Goal: Task Accomplishment & Management: Use online tool/utility

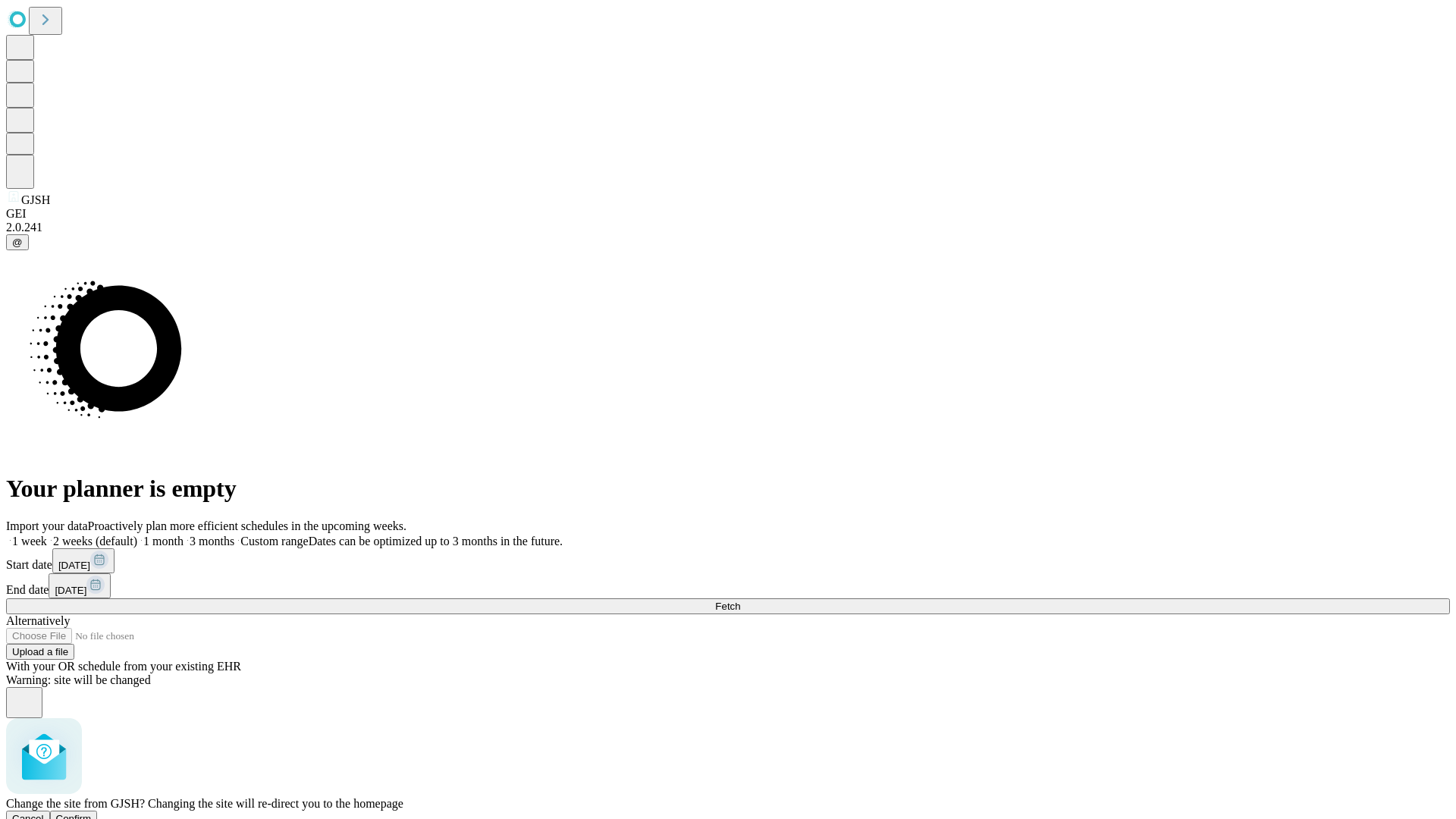
click at [92, 813] on span "Confirm" at bounding box center [74, 819] width 36 height 12
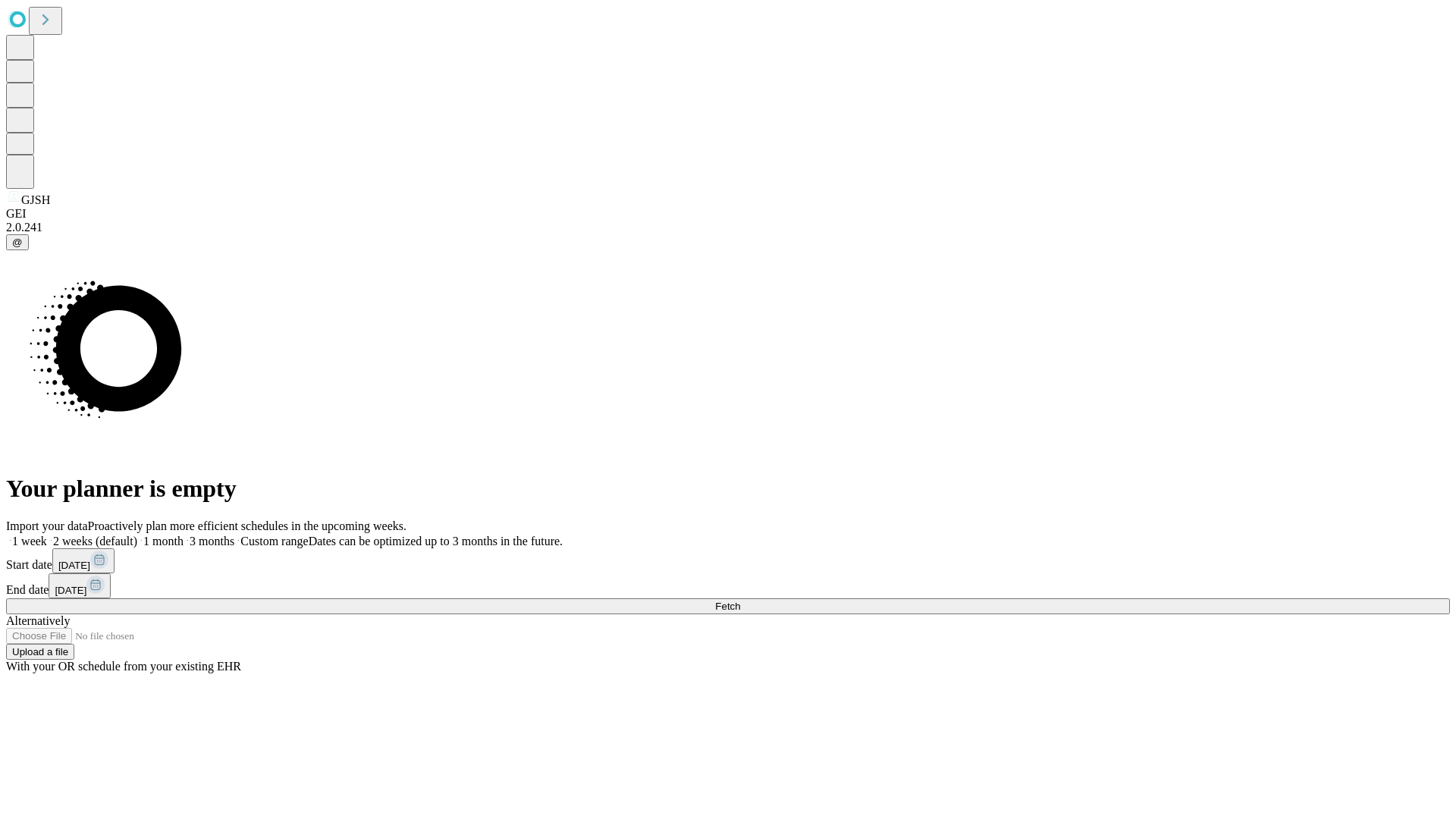
click at [184, 534] on label "1 month" at bounding box center [160, 541] width 46 height 13
click at [740, 601] on span "Fetch" at bounding box center [728, 606] width 25 height 12
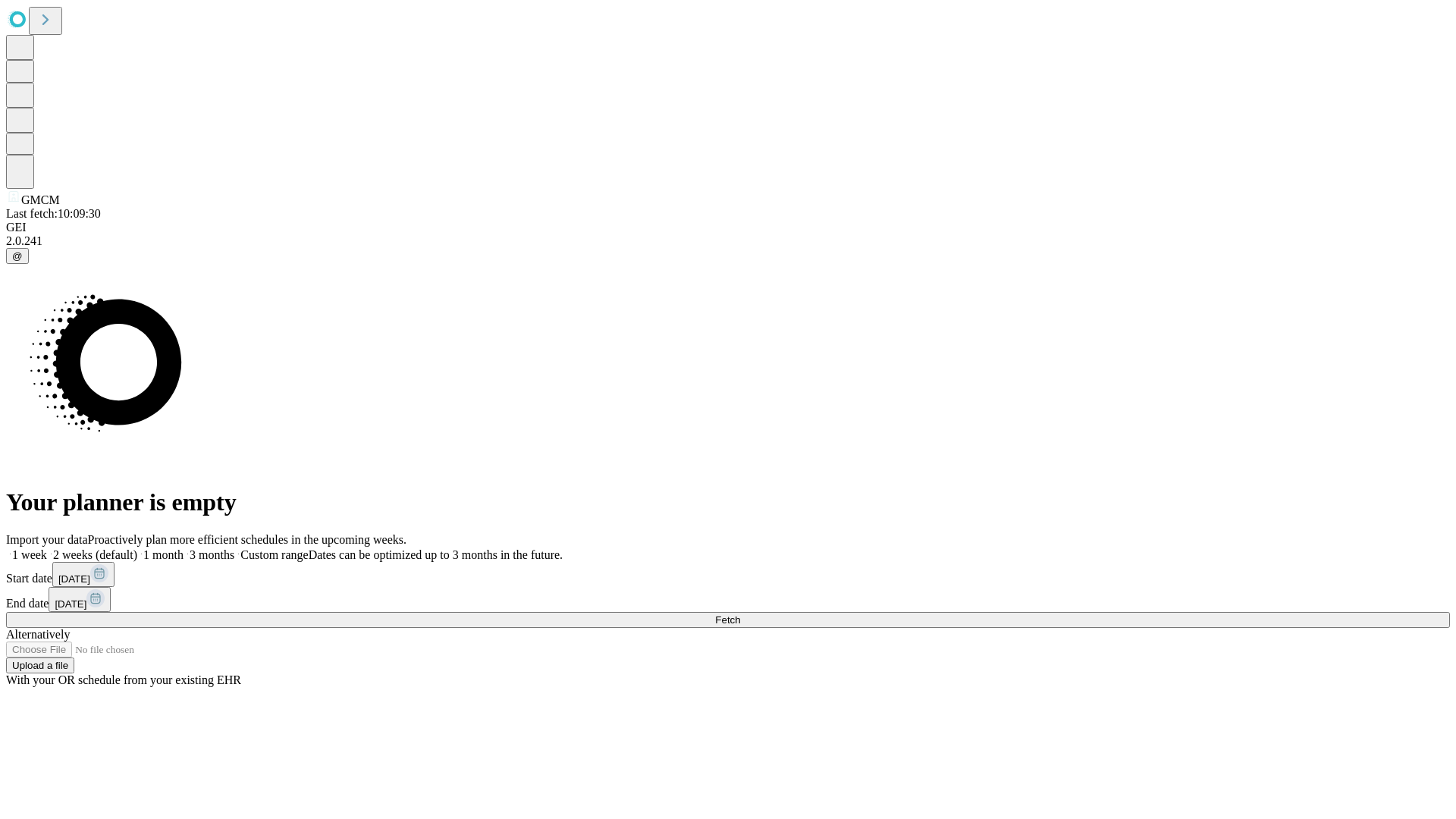
click at [184, 548] on label "1 month" at bounding box center [160, 555] width 46 height 13
click at [740, 615] on span "Fetch" at bounding box center [728, 620] width 25 height 12
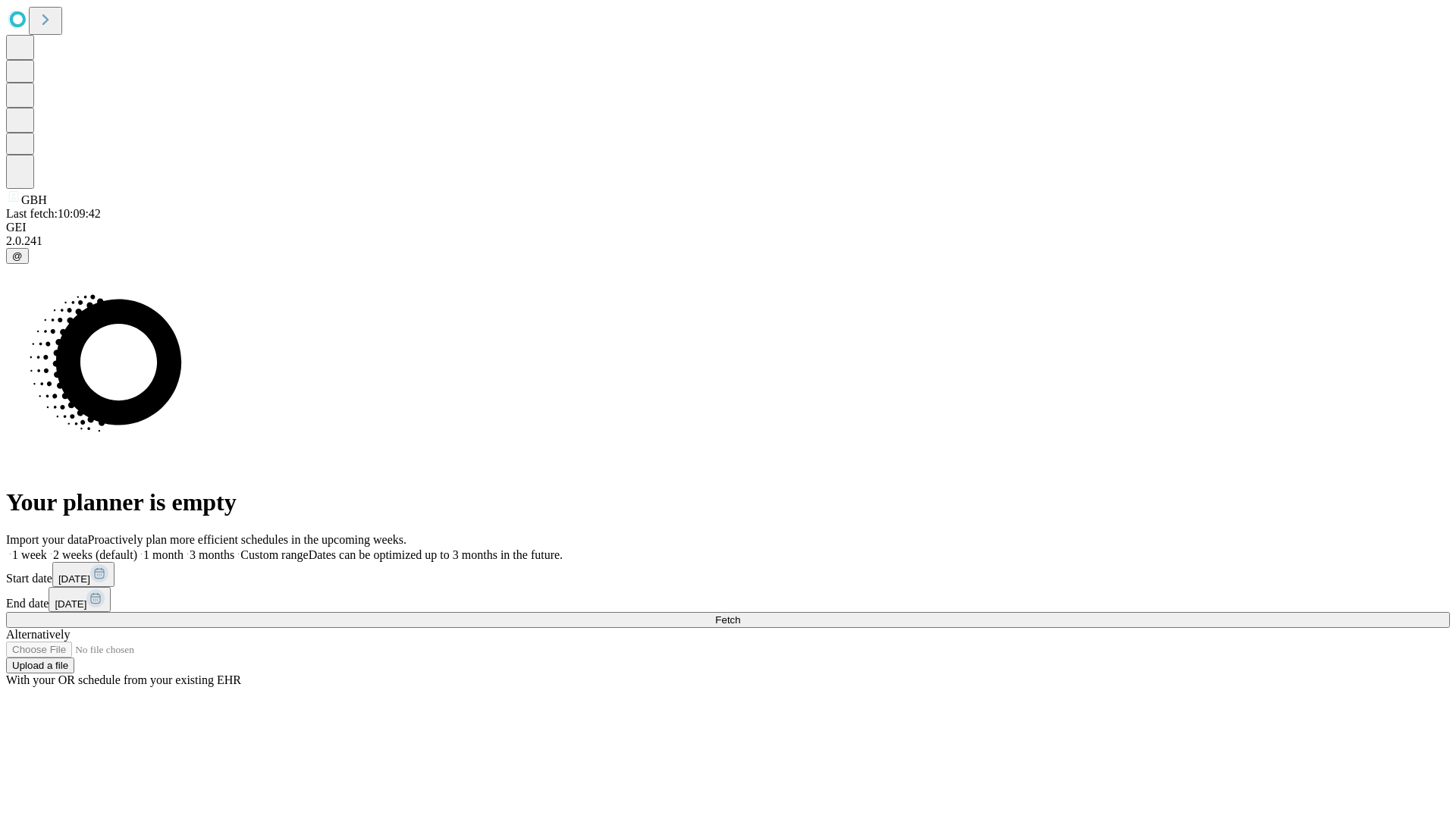
click at [184, 548] on label "1 month" at bounding box center [160, 555] width 46 height 13
click at [740, 615] on span "Fetch" at bounding box center [728, 620] width 25 height 12
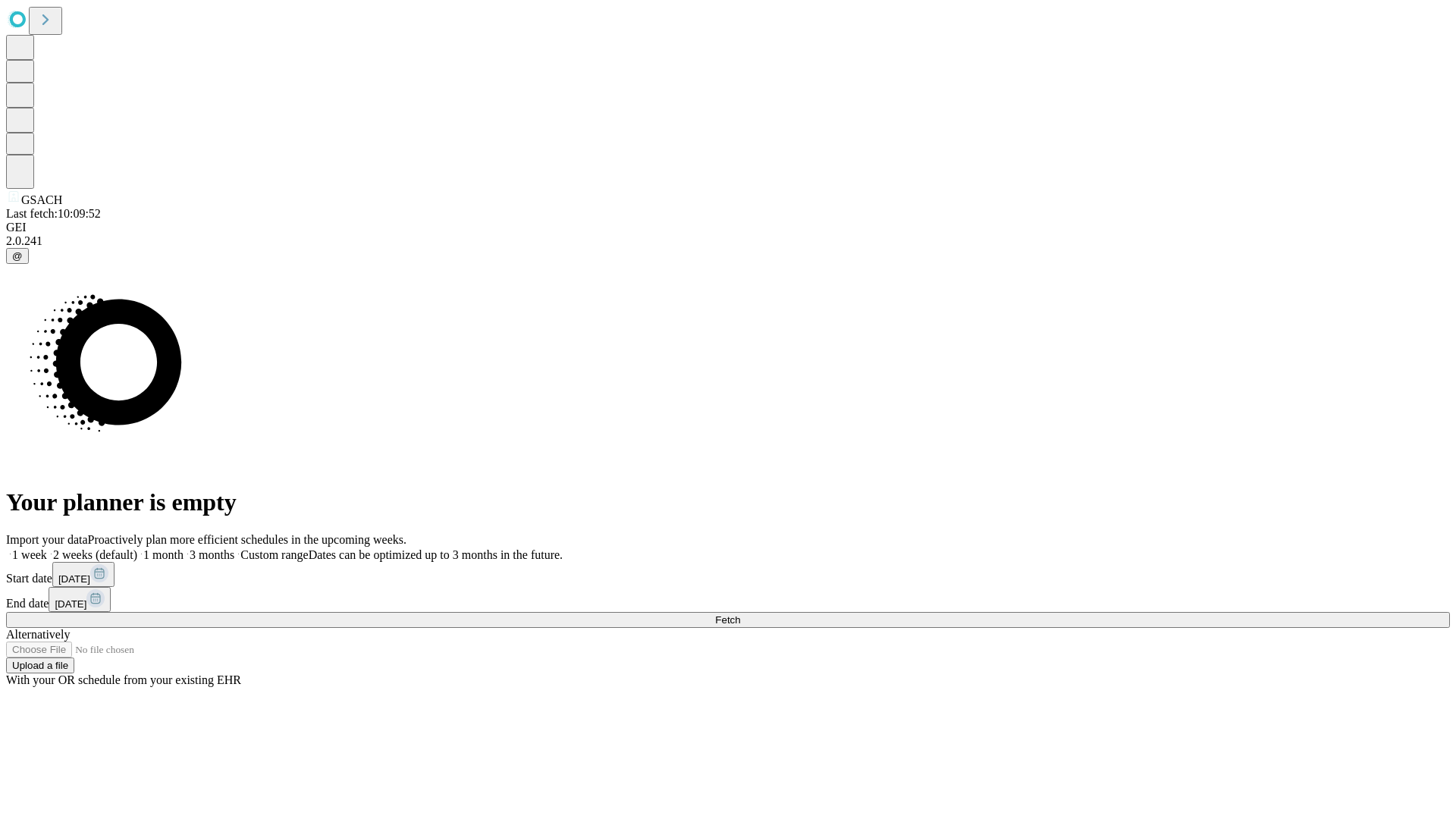
click at [184, 548] on label "1 month" at bounding box center [160, 555] width 46 height 13
click at [740, 615] on span "Fetch" at bounding box center [728, 620] width 25 height 12
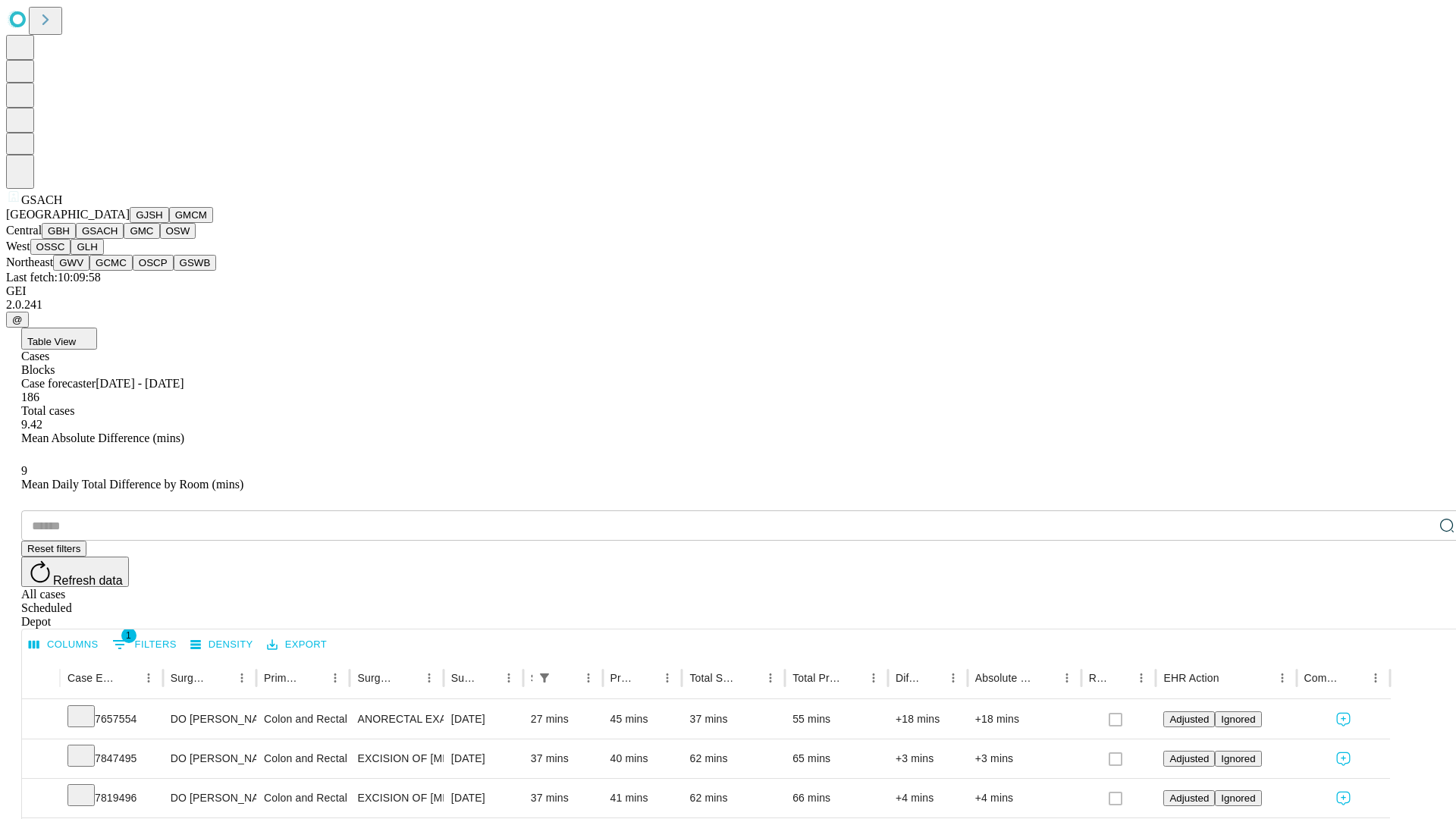
click at [123, 239] on button "GMC" at bounding box center [141, 231] width 36 height 16
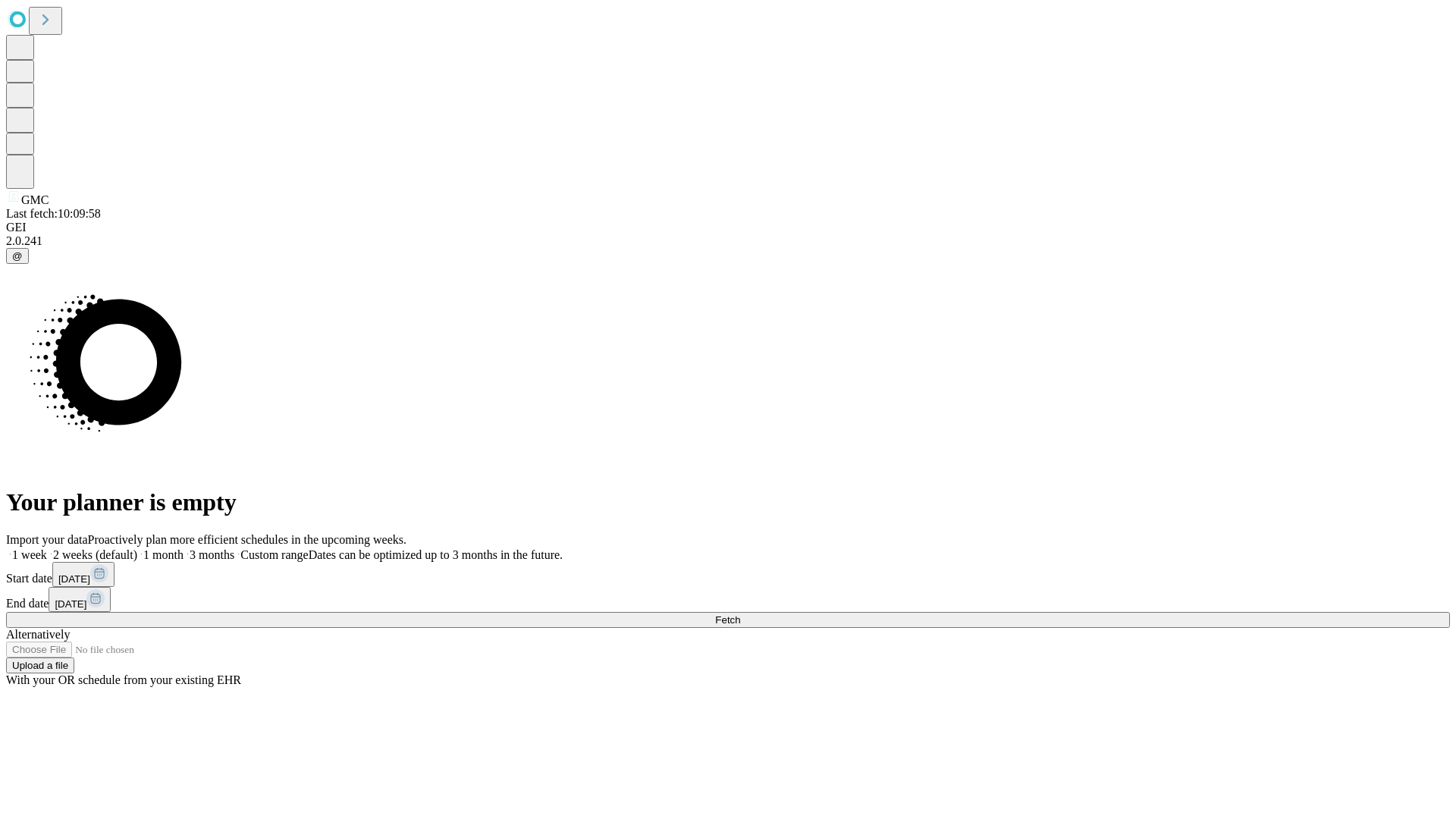
click at [184, 548] on label "1 month" at bounding box center [160, 555] width 46 height 13
click at [740, 615] on span "Fetch" at bounding box center [728, 620] width 25 height 12
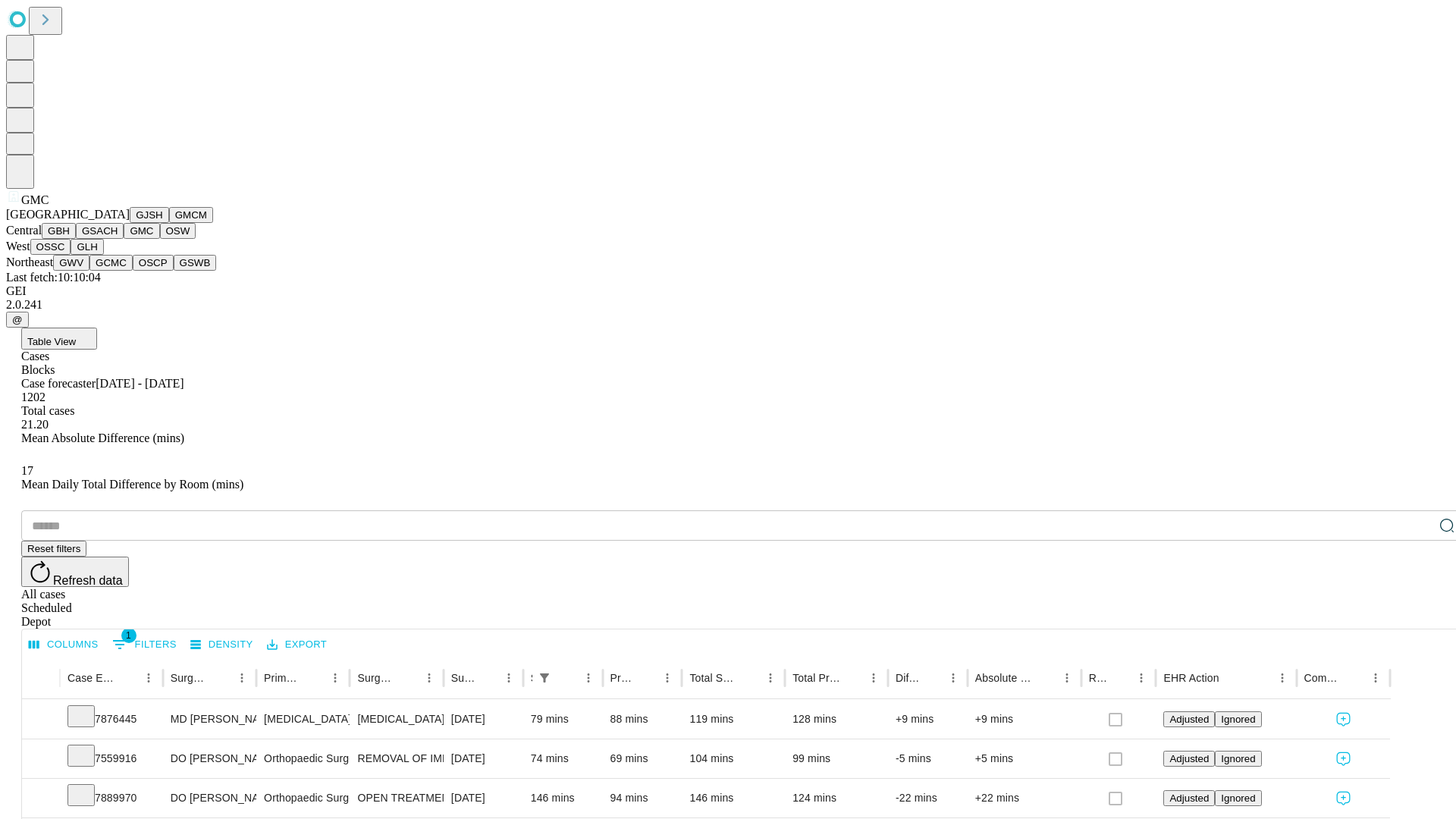
click at [160, 239] on button "OSW" at bounding box center [178, 231] width 36 height 16
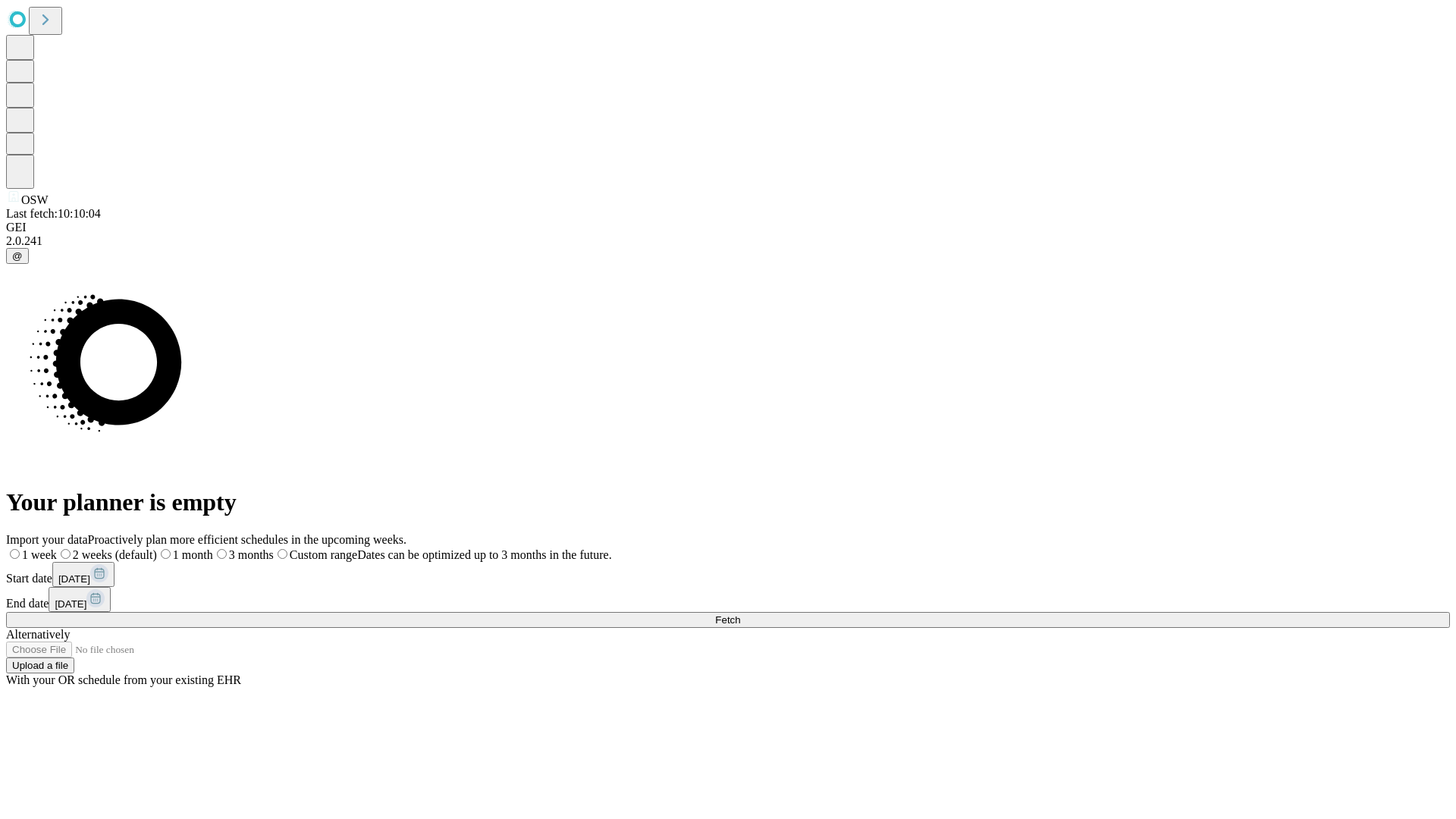
click at [213, 548] on label "1 month" at bounding box center [185, 555] width 56 height 13
click at [740, 615] on span "Fetch" at bounding box center [728, 620] width 25 height 12
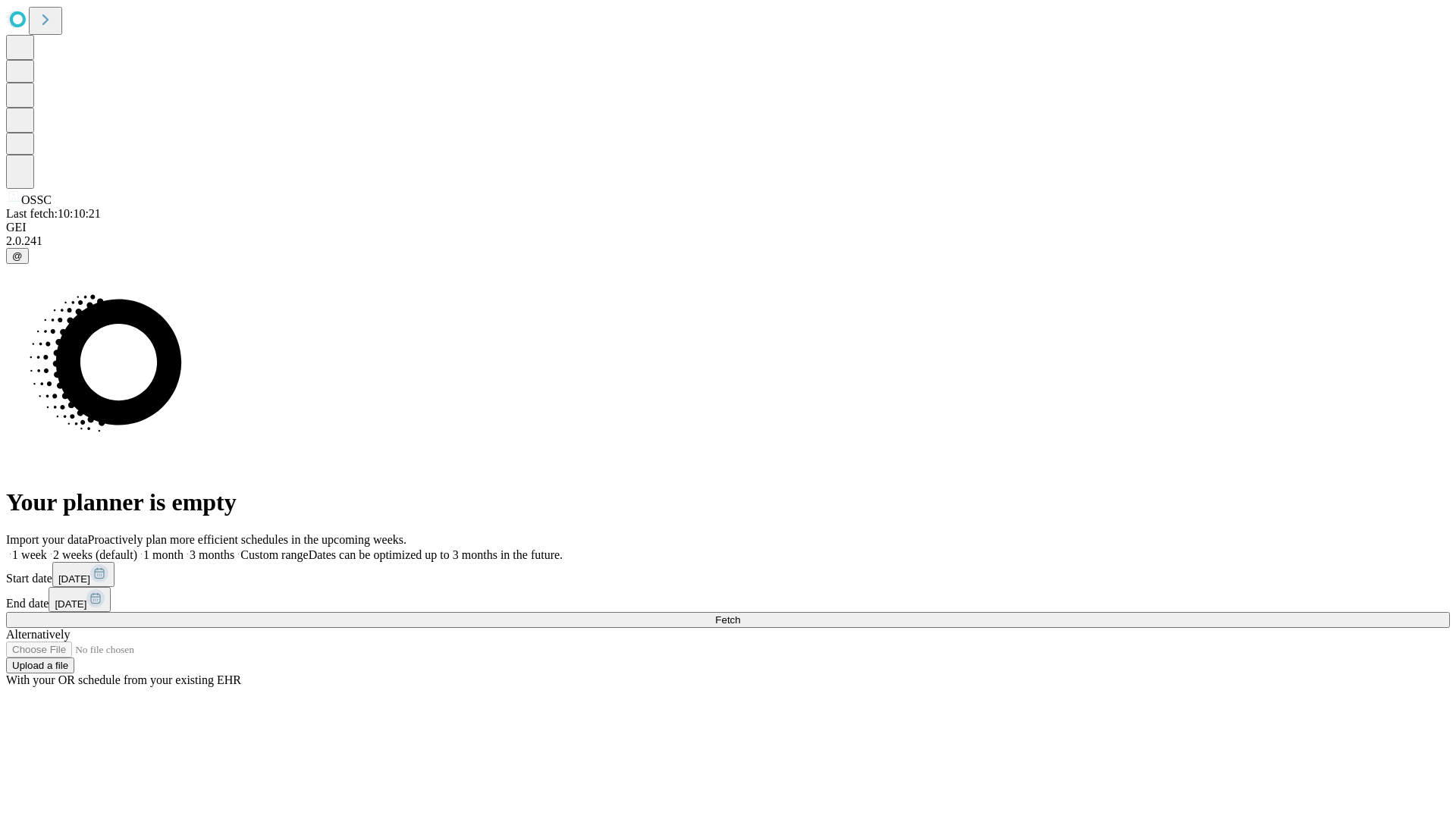
click at [184, 548] on label "1 month" at bounding box center [160, 555] width 46 height 13
click at [740, 615] on span "Fetch" at bounding box center [728, 620] width 25 height 12
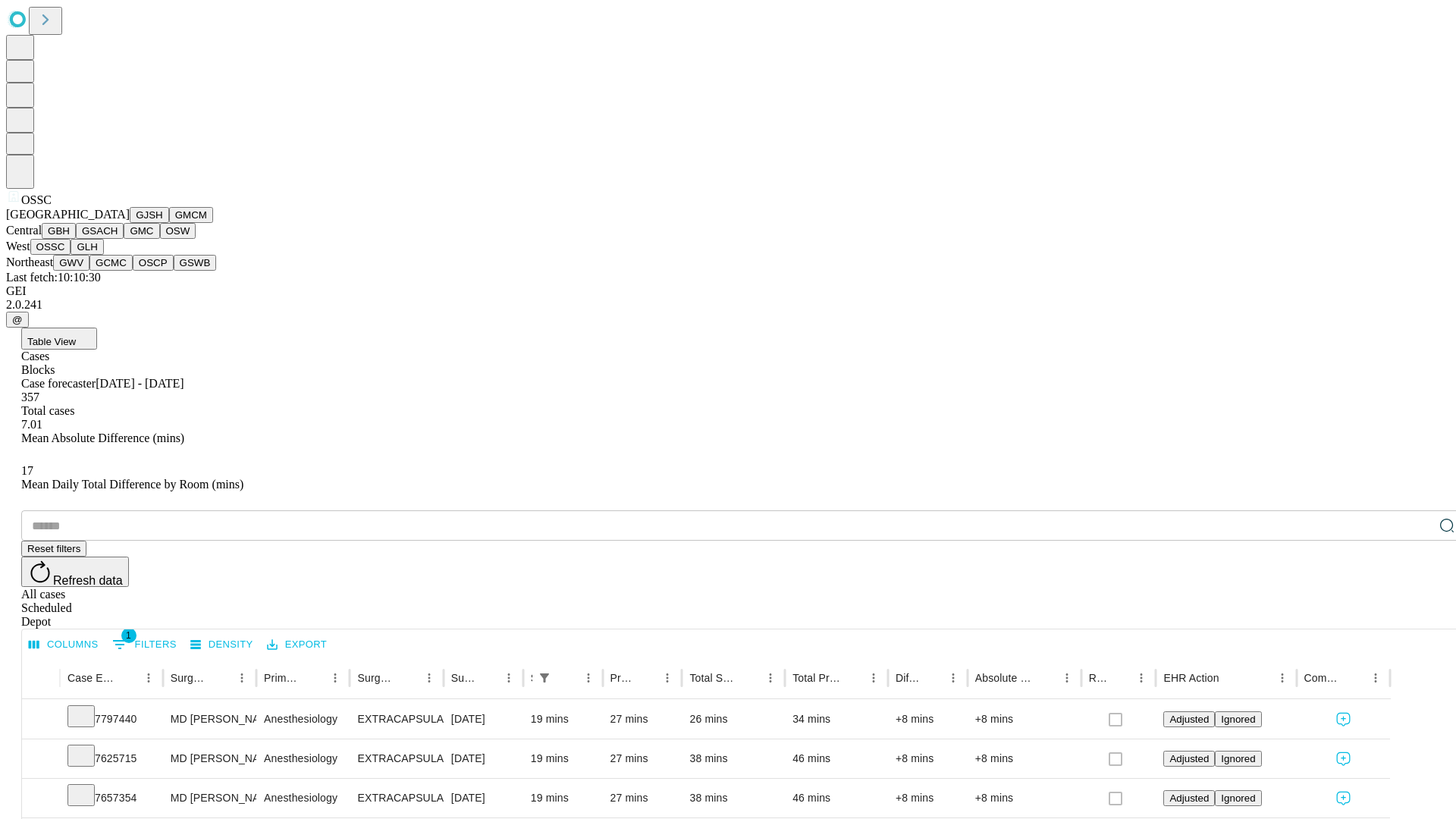
click at [103, 255] on button "GLH" at bounding box center [86, 247] width 32 height 16
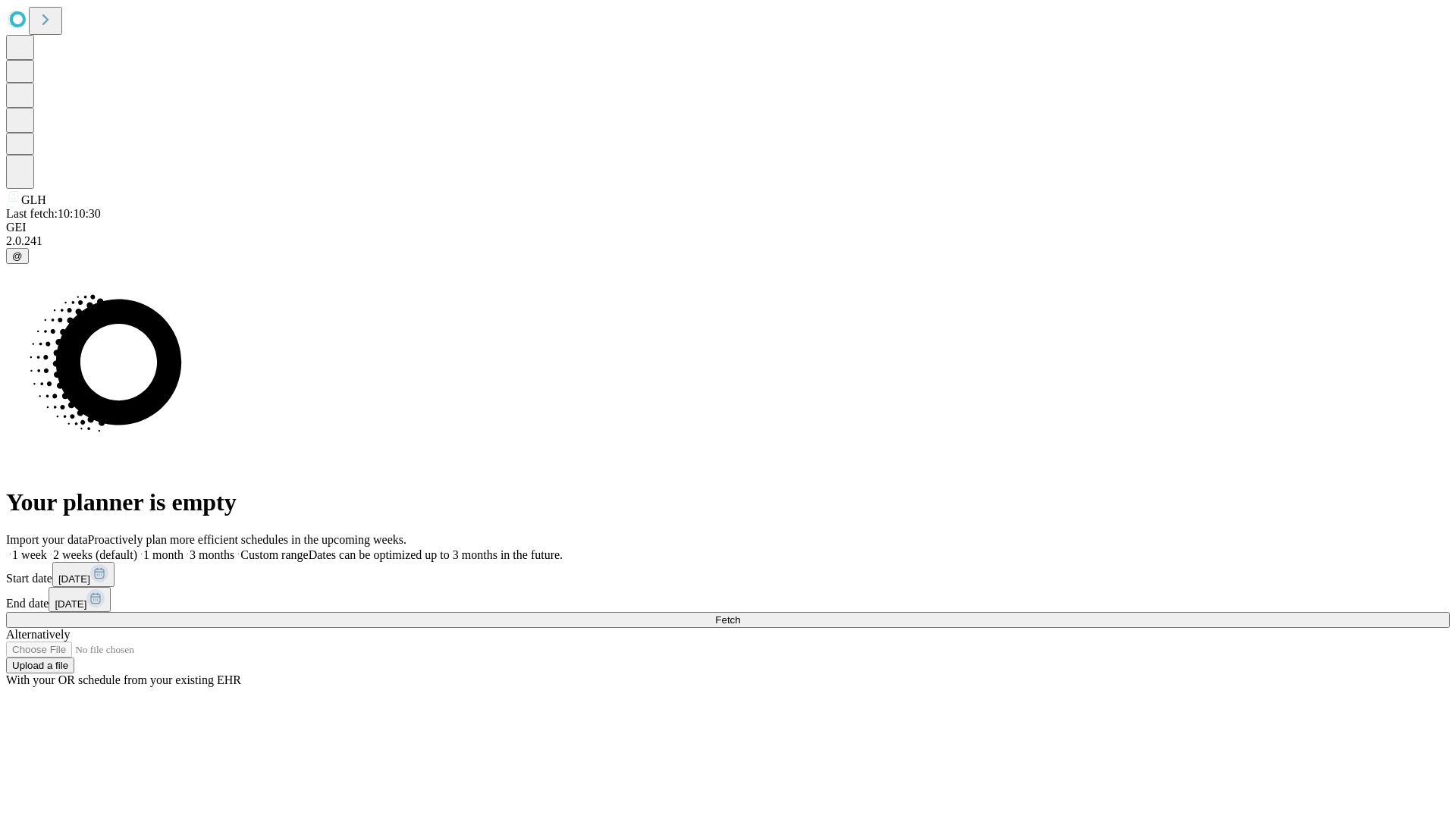
click at [184, 548] on label "1 month" at bounding box center [160, 555] width 46 height 13
click at [740, 615] on span "Fetch" at bounding box center [728, 620] width 25 height 12
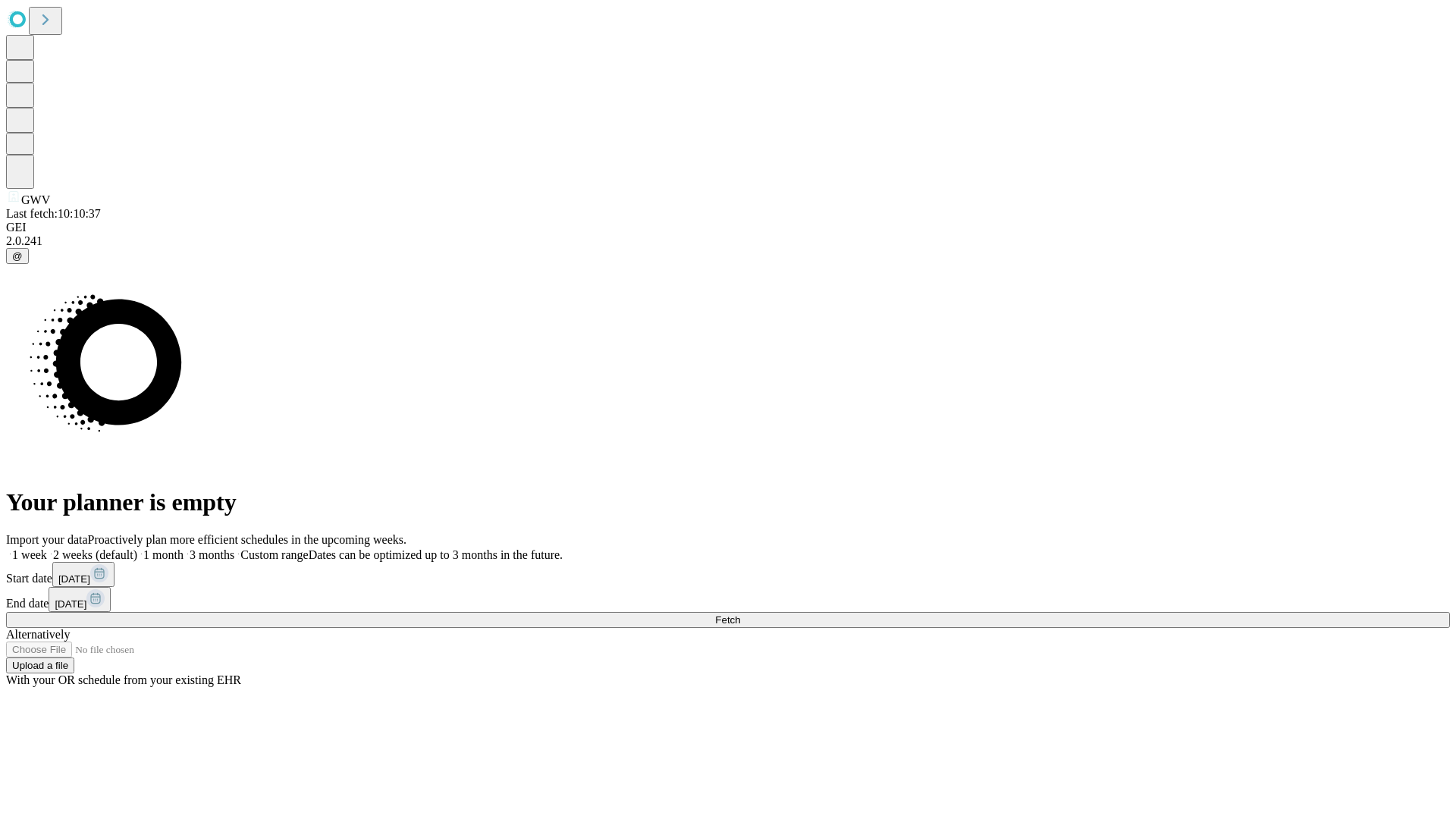
click at [184, 548] on label "1 month" at bounding box center [160, 555] width 46 height 13
click at [740, 615] on span "Fetch" at bounding box center [728, 620] width 25 height 12
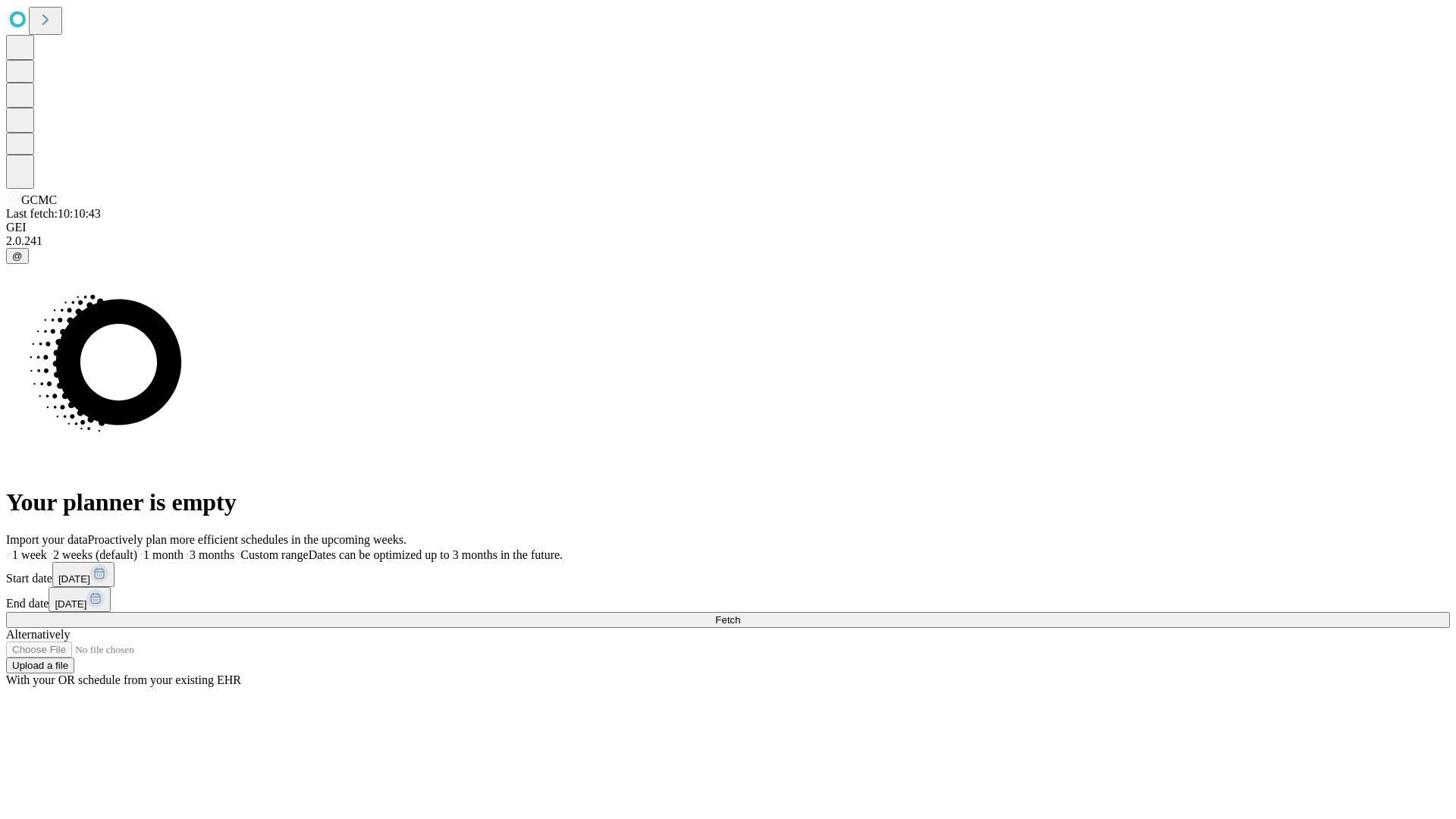
click at [184, 548] on label "1 month" at bounding box center [160, 555] width 46 height 13
click at [740, 615] on span "Fetch" at bounding box center [728, 620] width 25 height 12
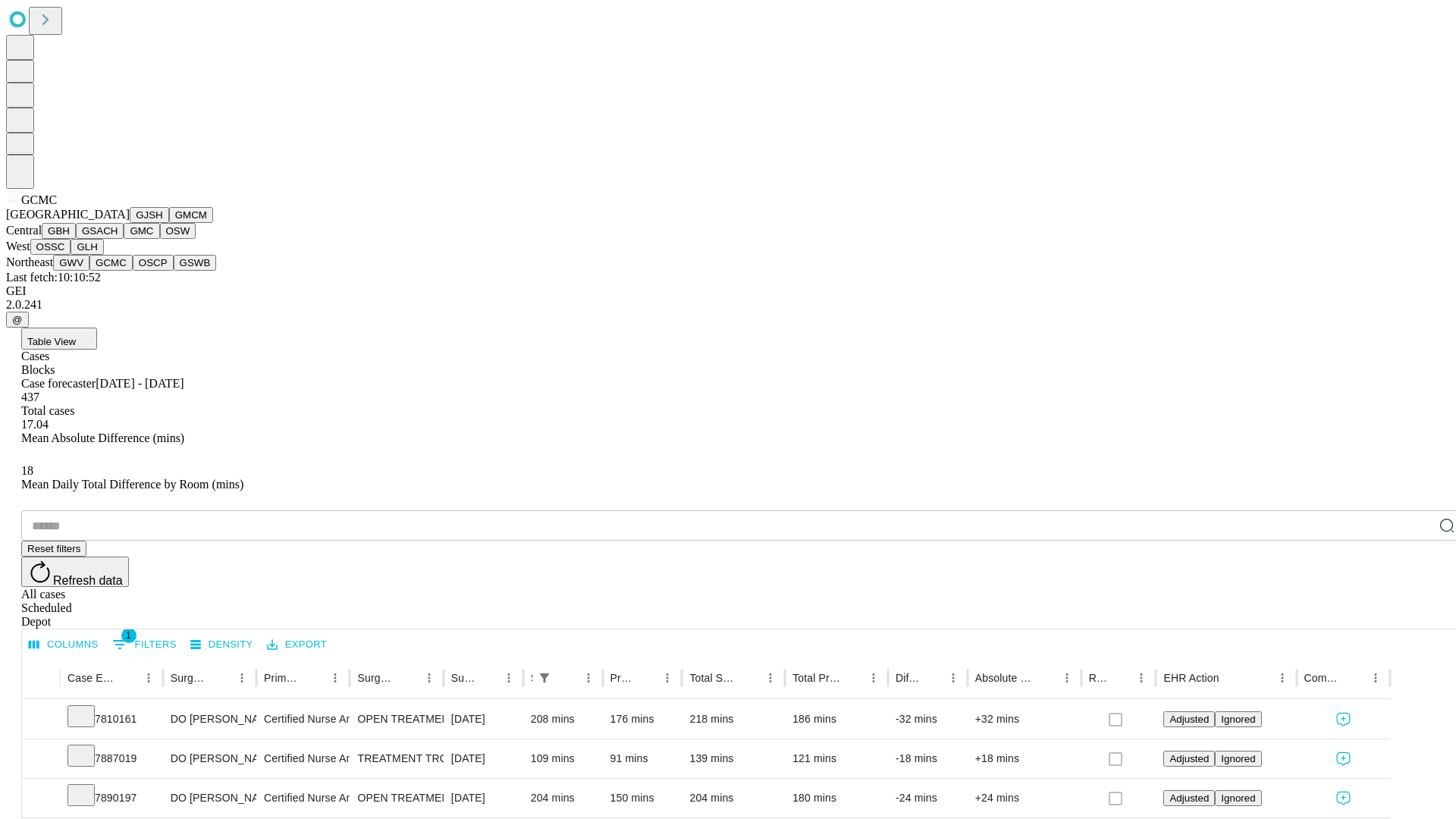
click at [132, 271] on button "OSCP" at bounding box center [153, 262] width 41 height 16
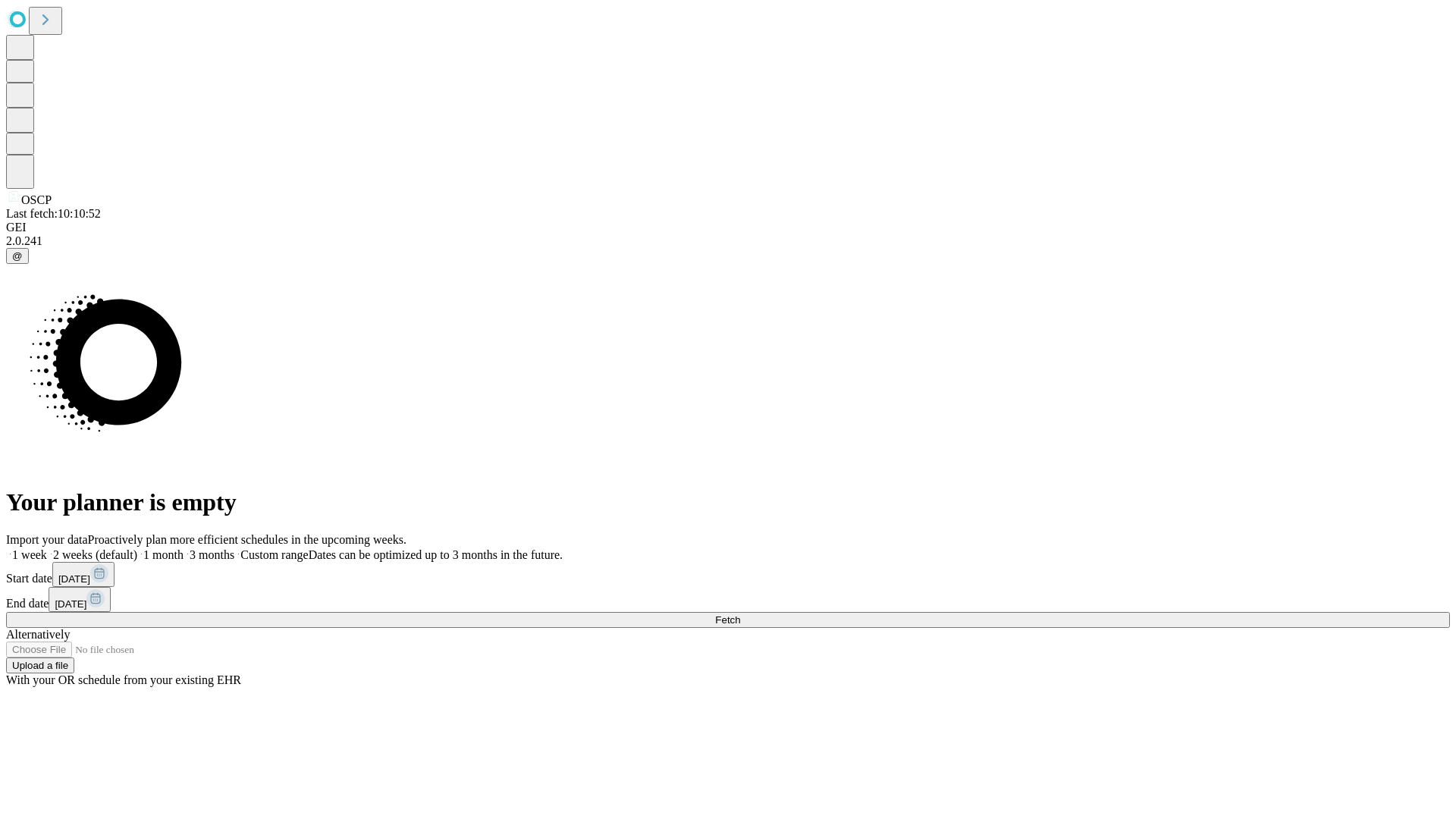
click at [184, 548] on label "1 month" at bounding box center [160, 555] width 46 height 13
click at [740, 615] on span "Fetch" at bounding box center [728, 620] width 25 height 12
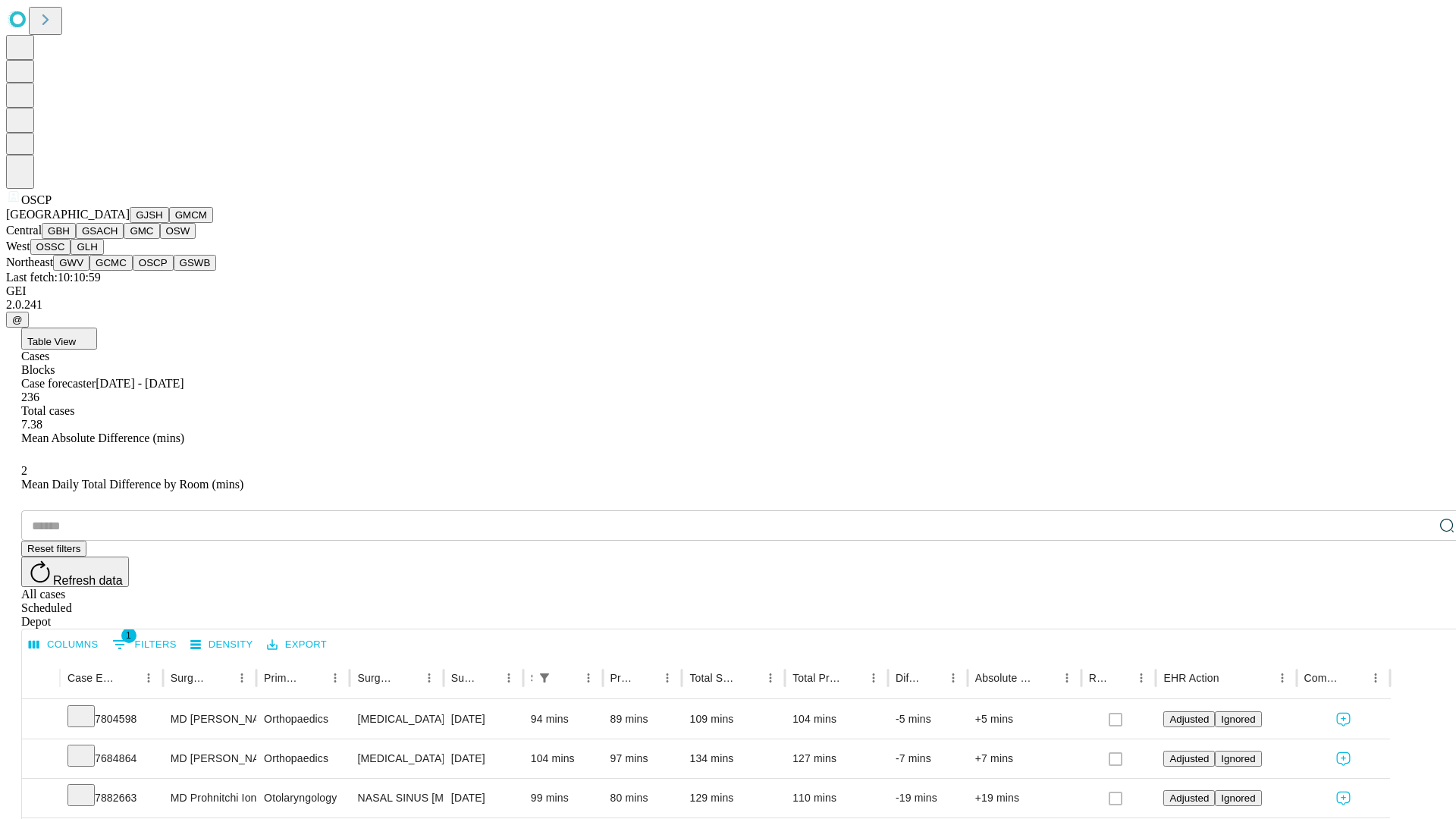
click at [174, 271] on button "GSWB" at bounding box center [195, 262] width 43 height 16
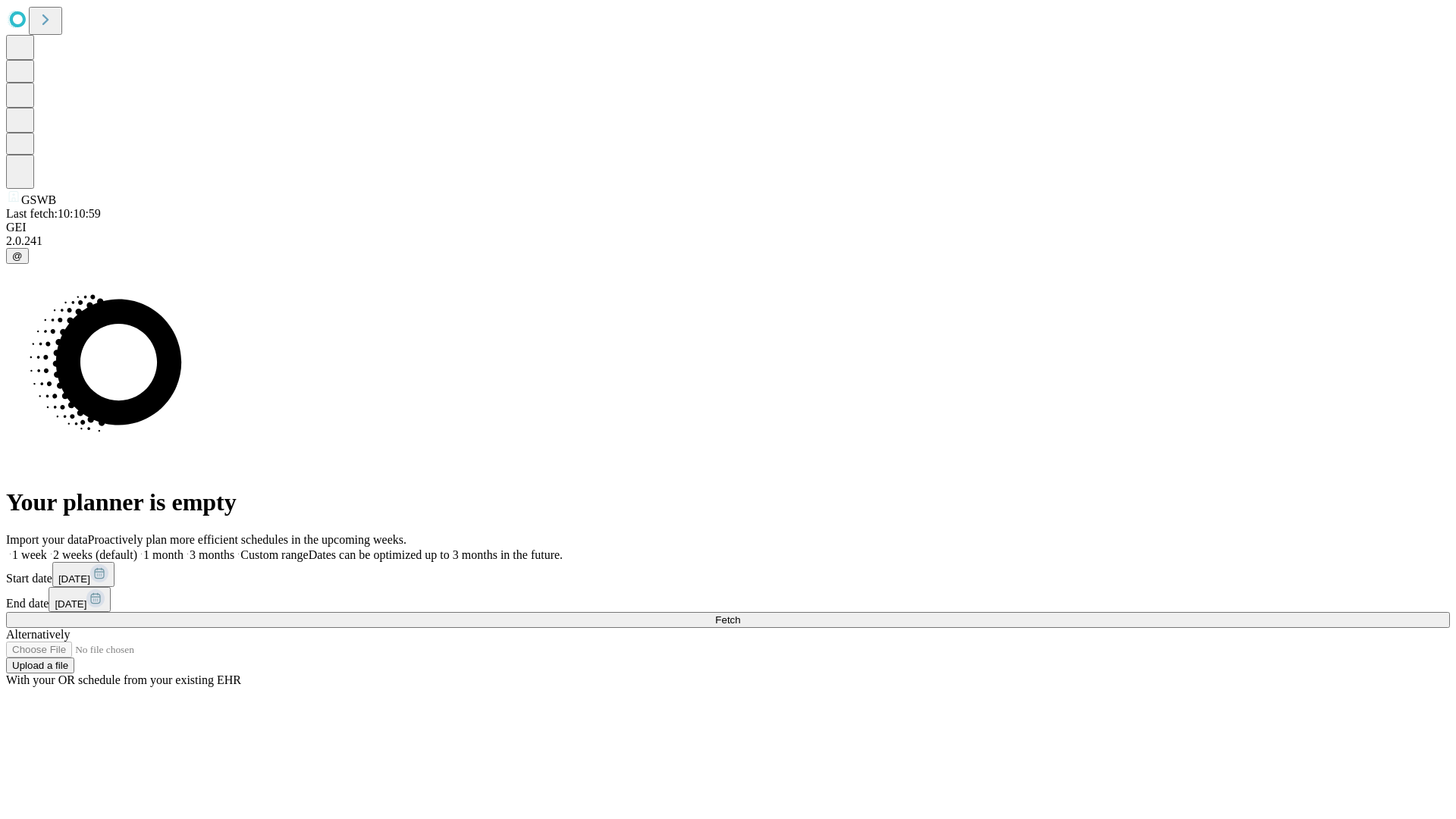
click at [740, 615] on span "Fetch" at bounding box center [728, 620] width 25 height 12
